Goal: Information Seeking & Learning: Learn about a topic

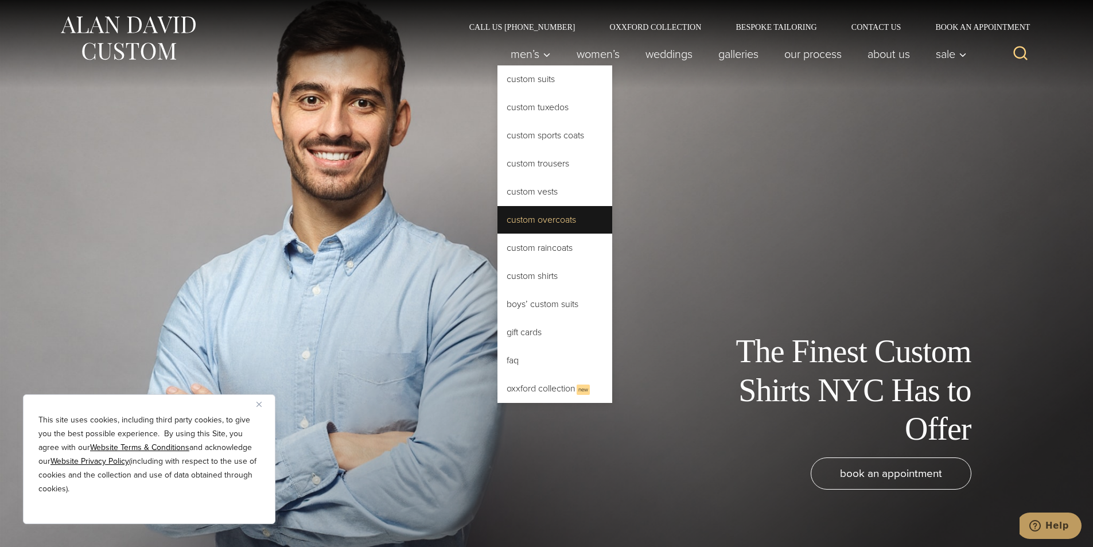
click at [563, 216] on link "Custom Overcoats" at bounding box center [555, 220] width 115 height 28
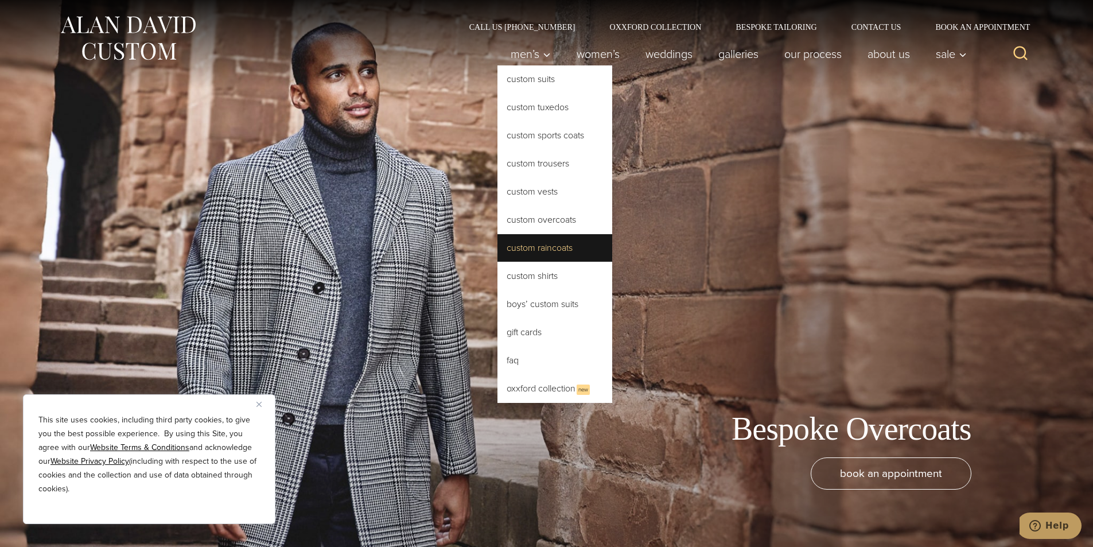
click at [531, 241] on link "Custom Raincoats" at bounding box center [555, 248] width 115 height 28
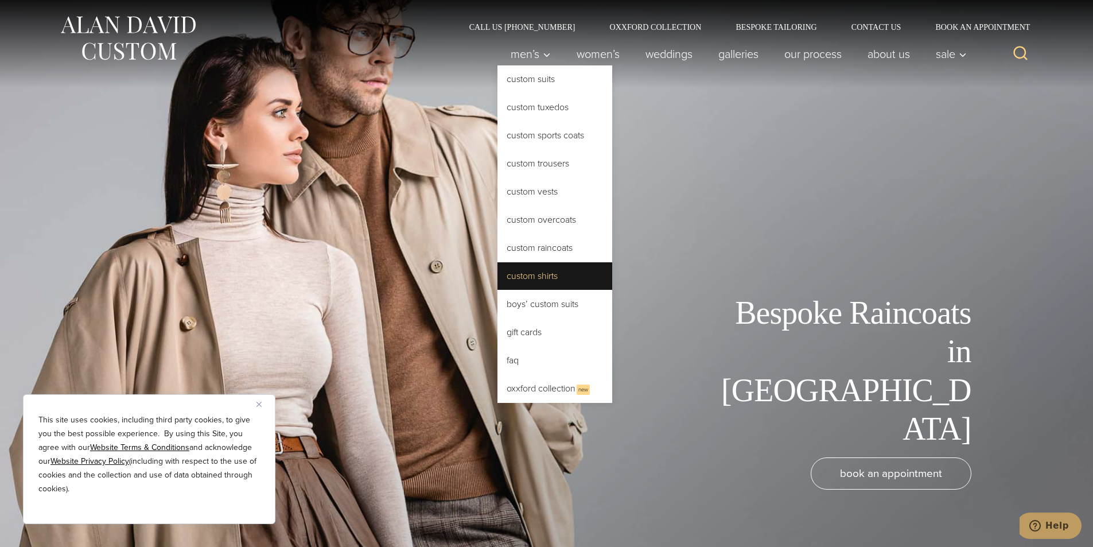
click at [546, 290] on link "Custom Shirts" at bounding box center [555, 276] width 115 height 28
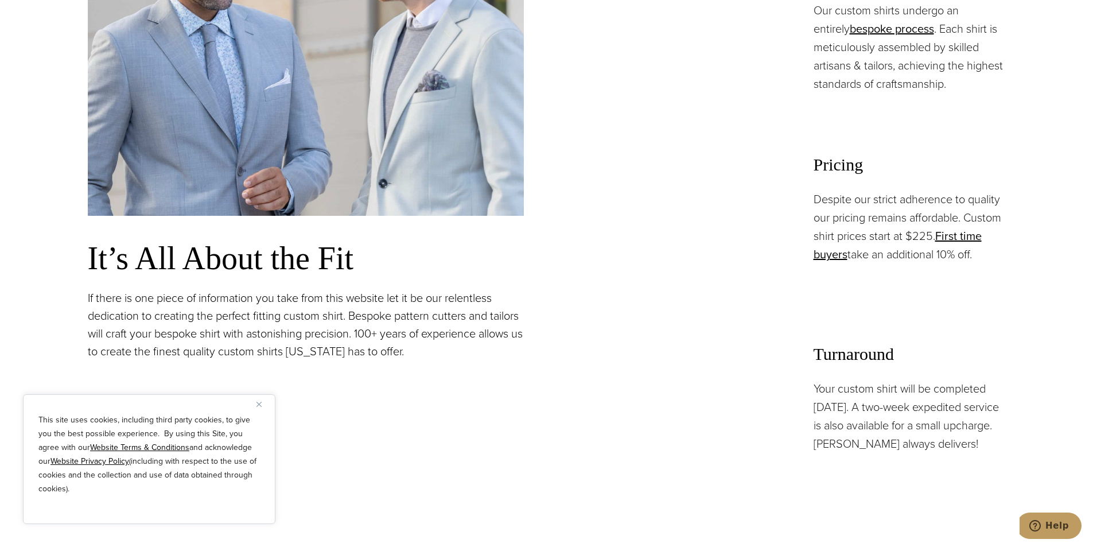
scroll to position [918, 0]
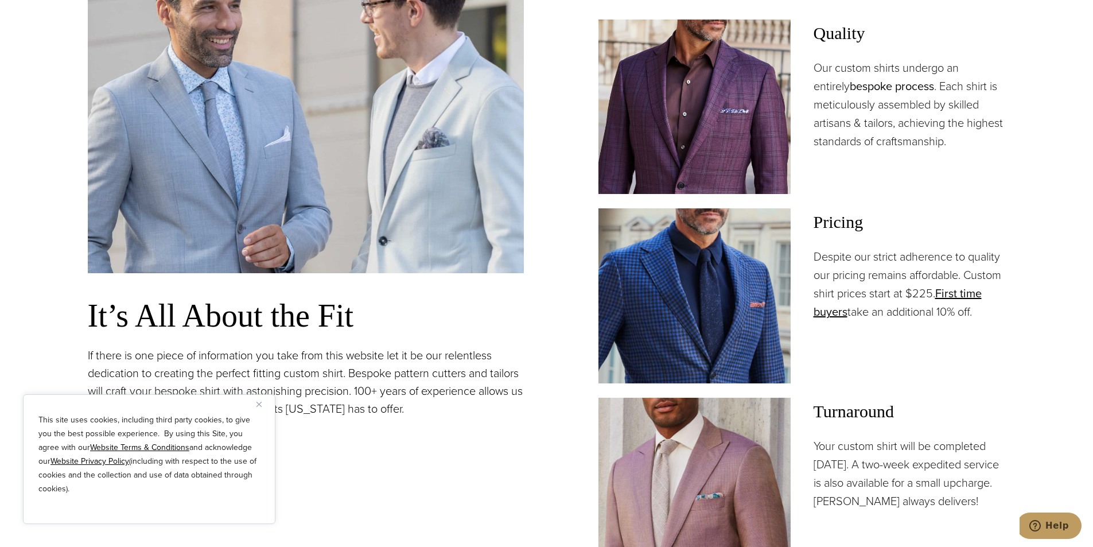
click at [853, 88] on link "bespoke process" at bounding box center [892, 85] width 84 height 17
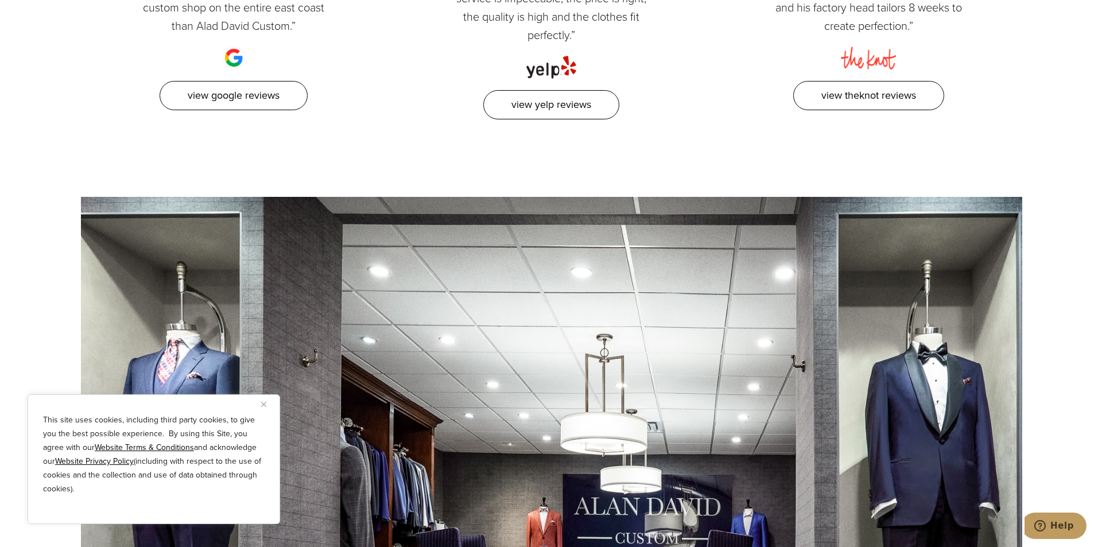
scroll to position [3329, 0]
